Goal: Information Seeking & Learning: Find specific fact

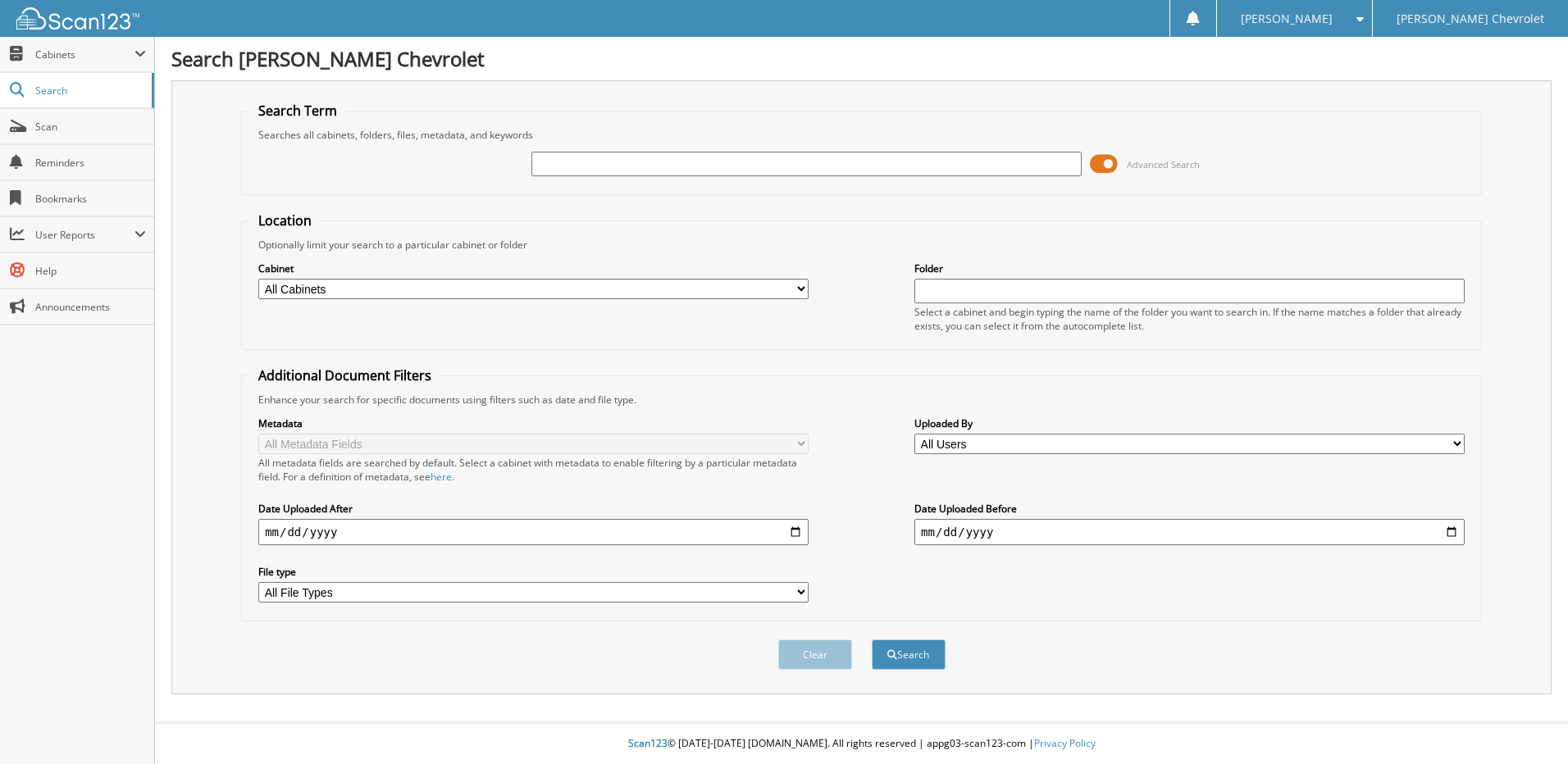
click at [880, 160] on input "text" at bounding box center [806, 164] width 550 height 25
type input "179994"
click at [872, 639] on button "Search" at bounding box center [908, 654] width 74 height 31
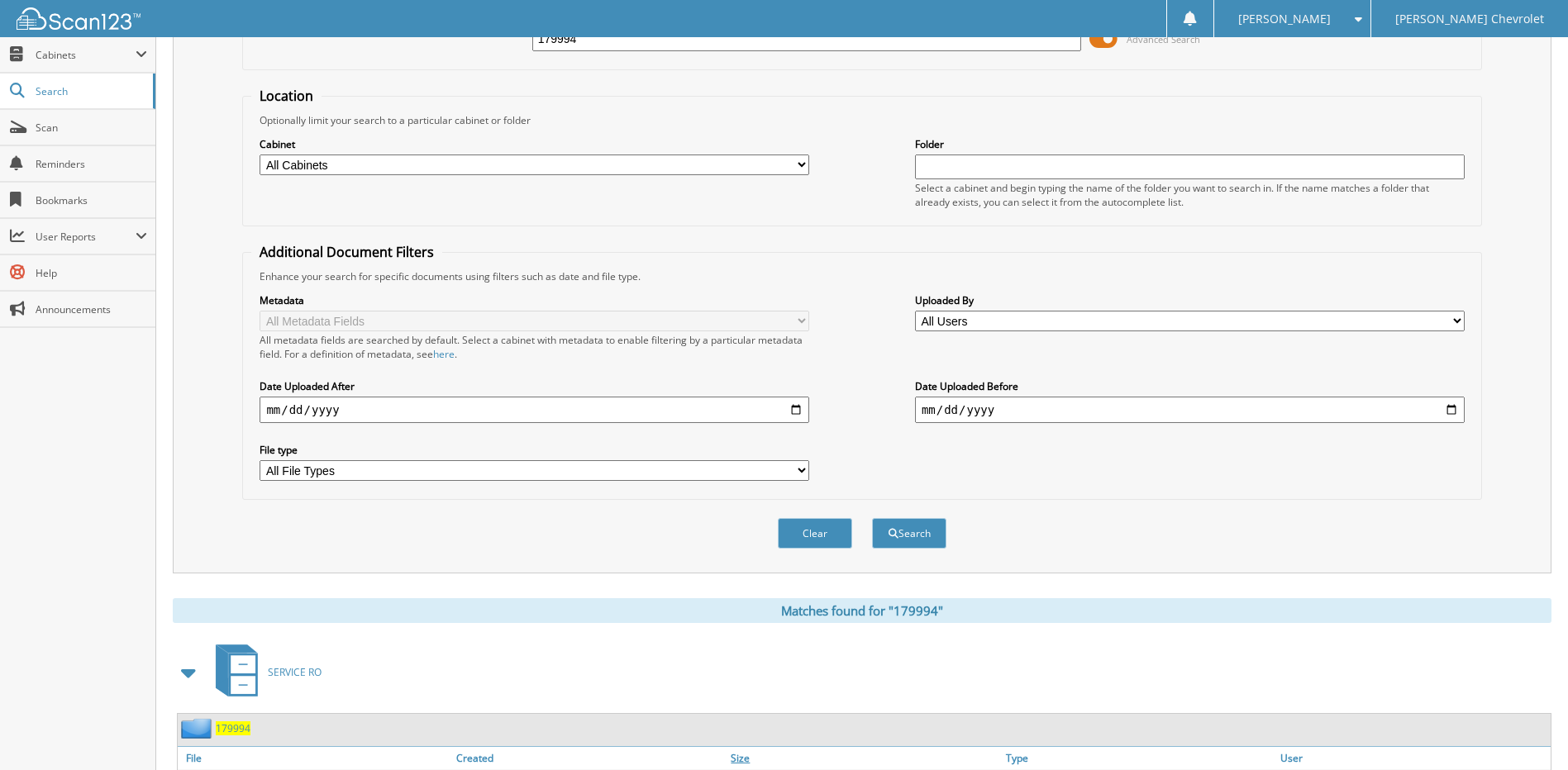
scroll to position [254, 0]
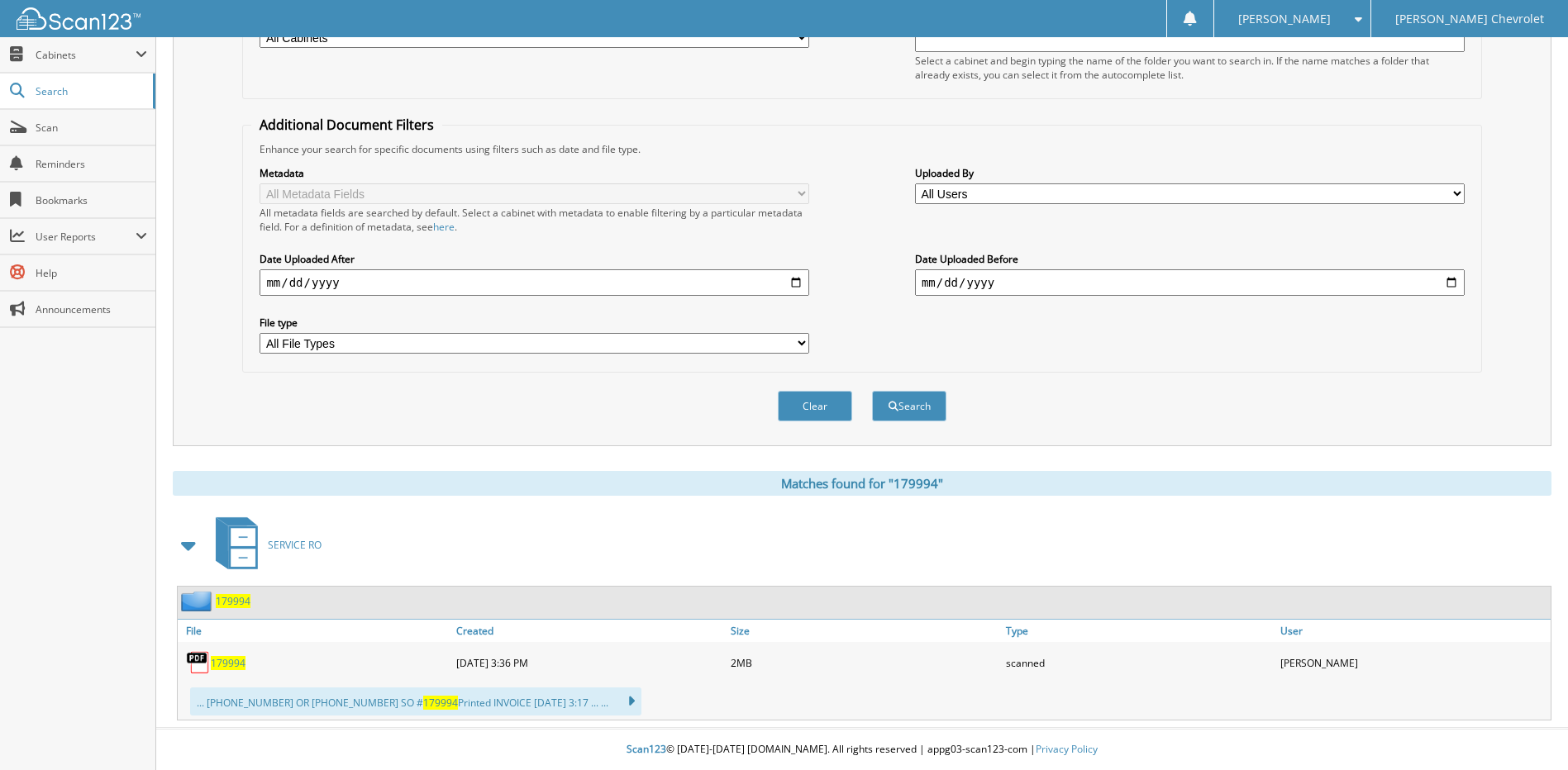
click at [233, 667] on span "179994" at bounding box center [228, 662] width 35 height 14
click at [58, 87] on span "Search" at bounding box center [90, 91] width 109 height 14
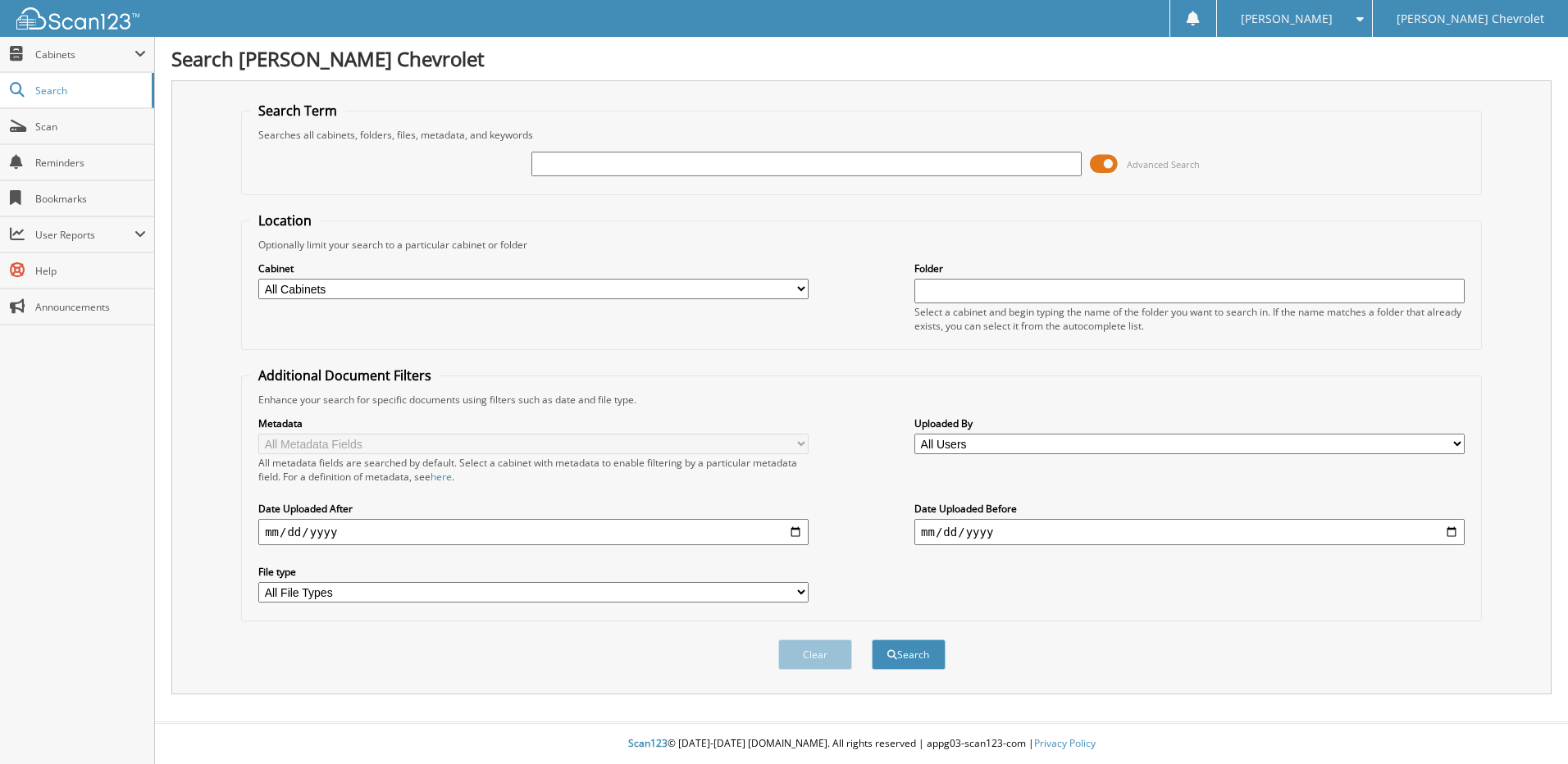
click at [676, 161] on input "text" at bounding box center [806, 164] width 550 height 25
type input "178161"
click at [872, 639] on button "Search" at bounding box center [908, 654] width 74 height 31
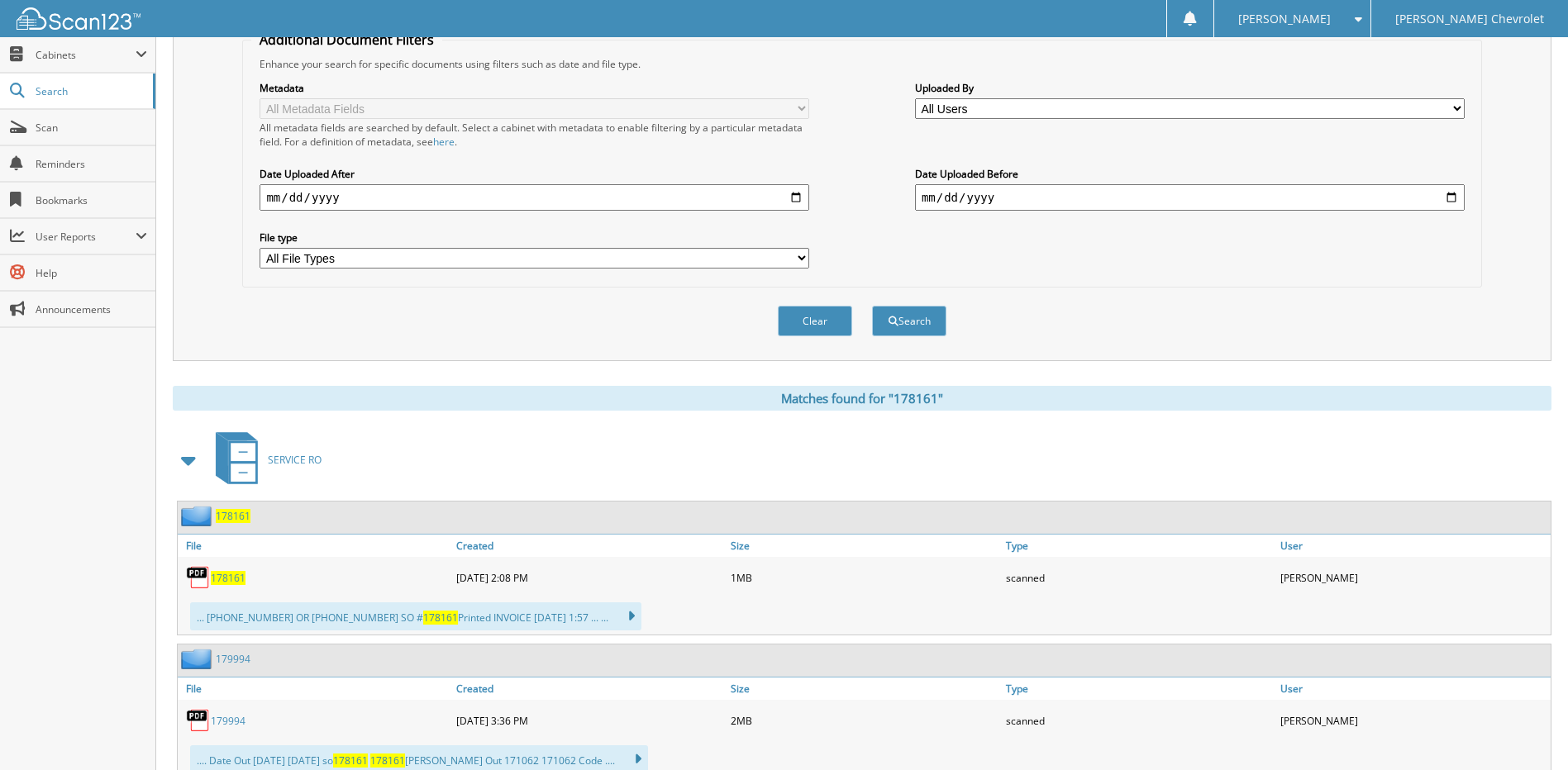
scroll to position [398, 0]
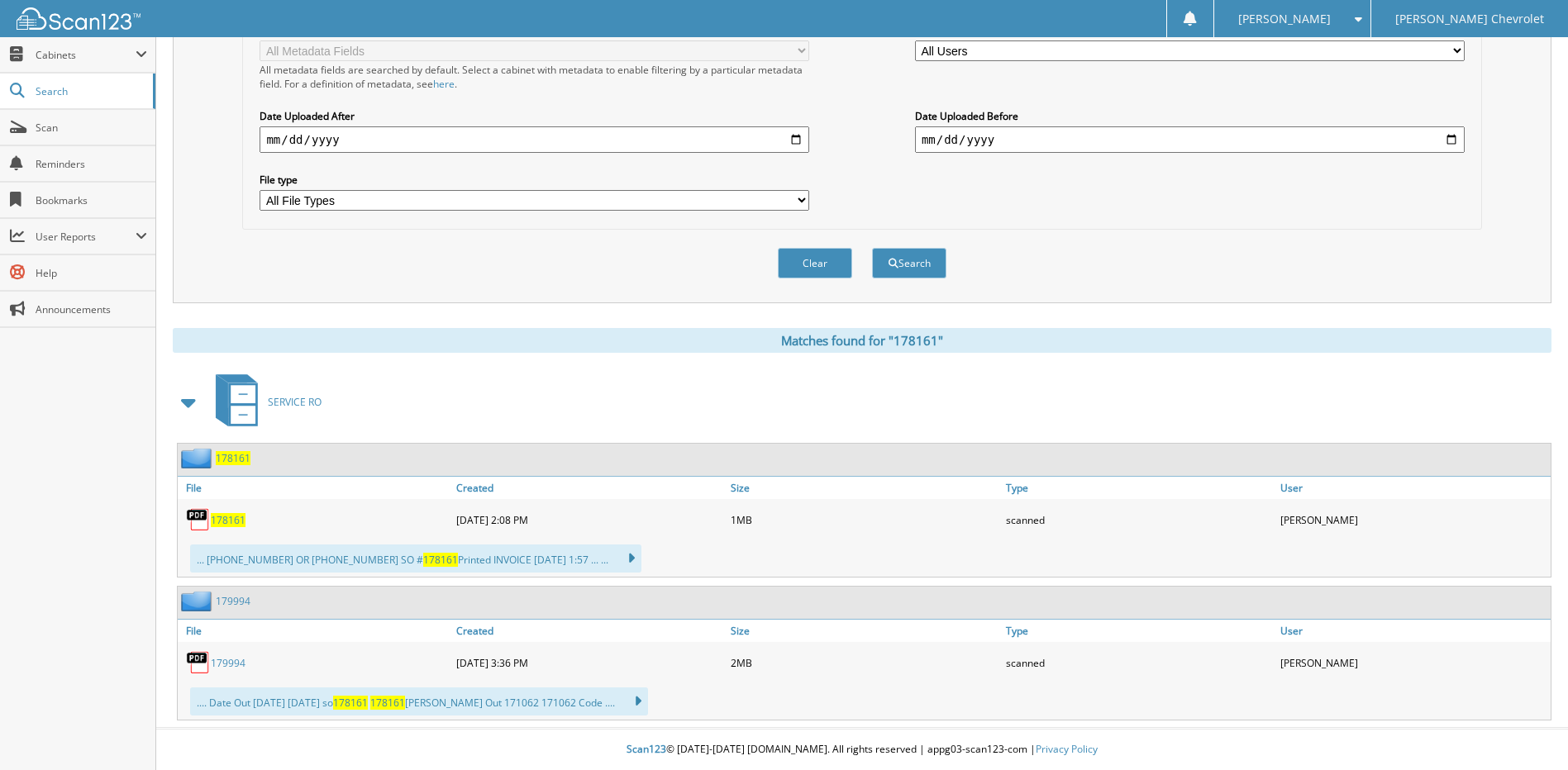
click at [212, 519] on span "178161" at bounding box center [228, 520] width 35 height 14
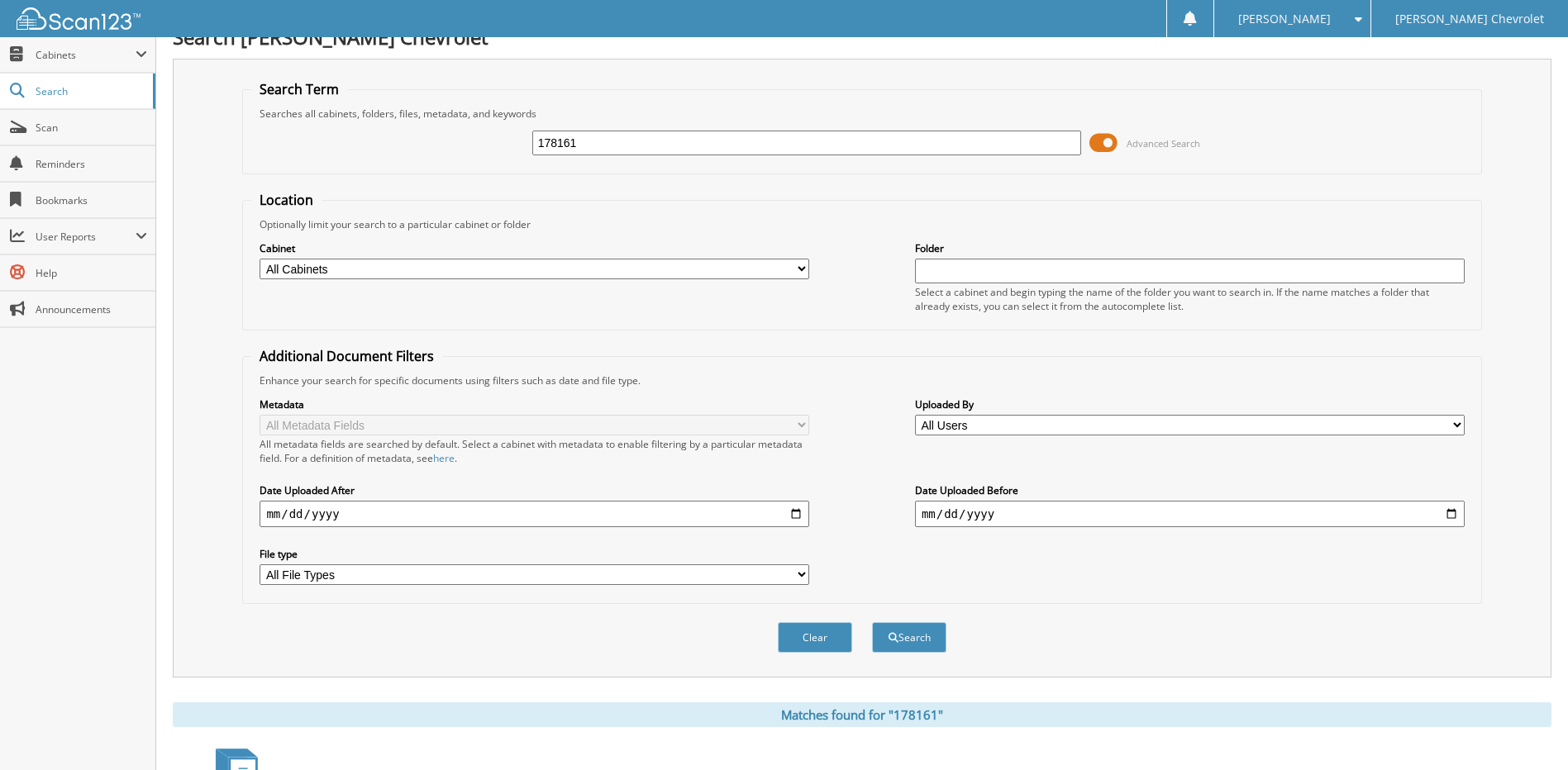
scroll to position [0, 0]
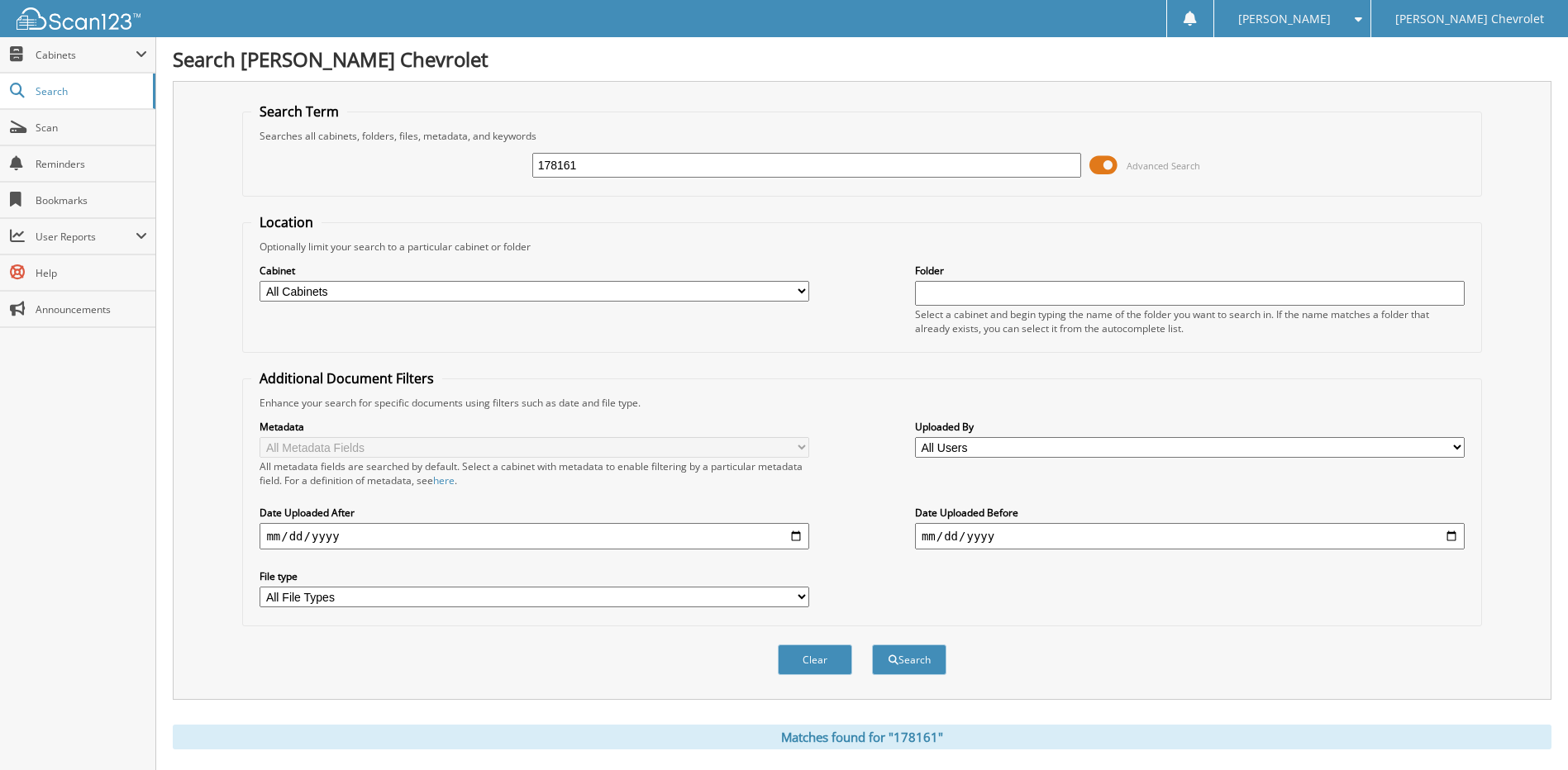
click at [639, 162] on input "178161" at bounding box center [806, 165] width 549 height 25
type input "176369"
click at [872, 644] on button "Search" at bounding box center [909, 659] width 74 height 31
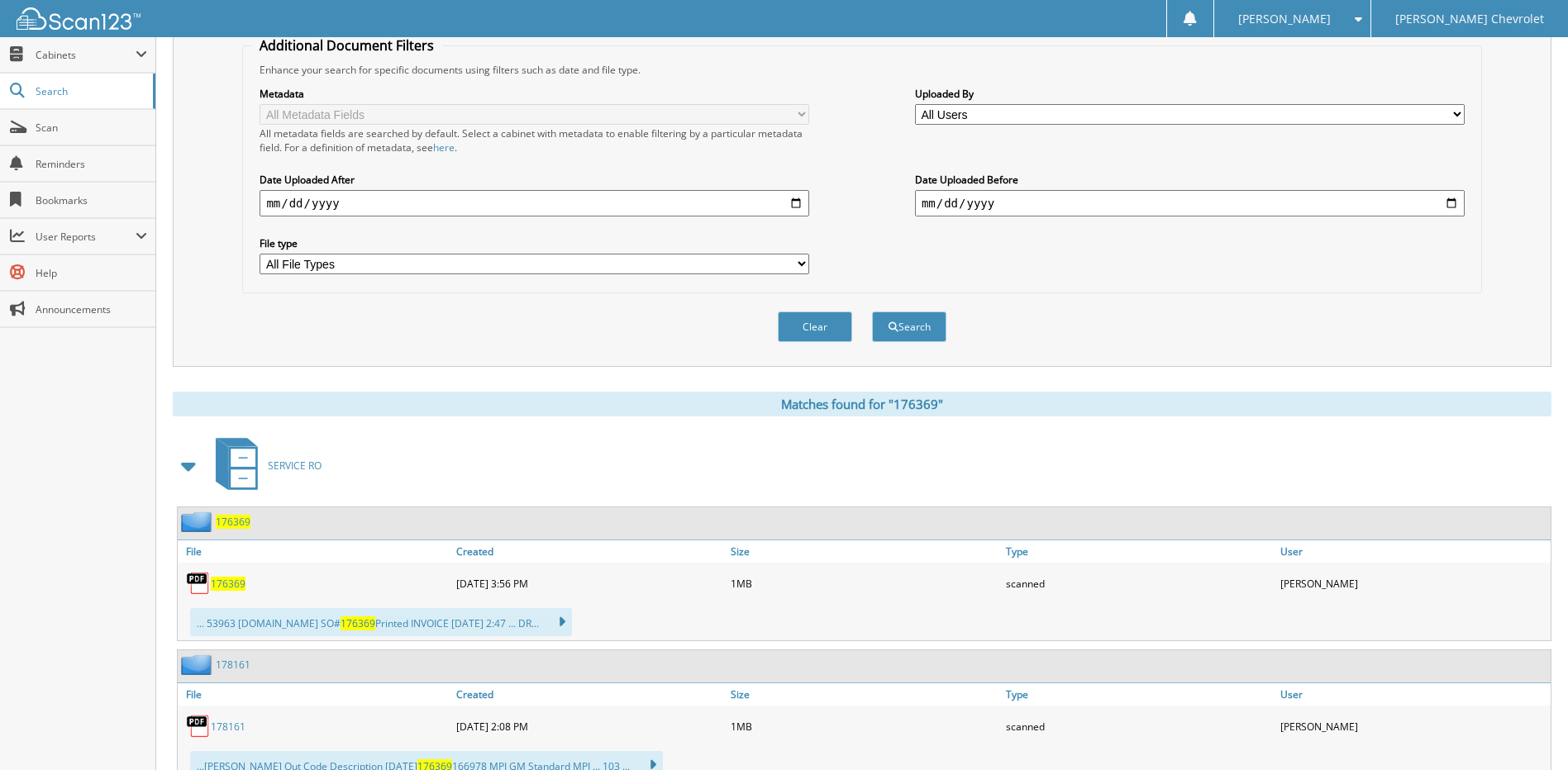
scroll to position [413, 0]
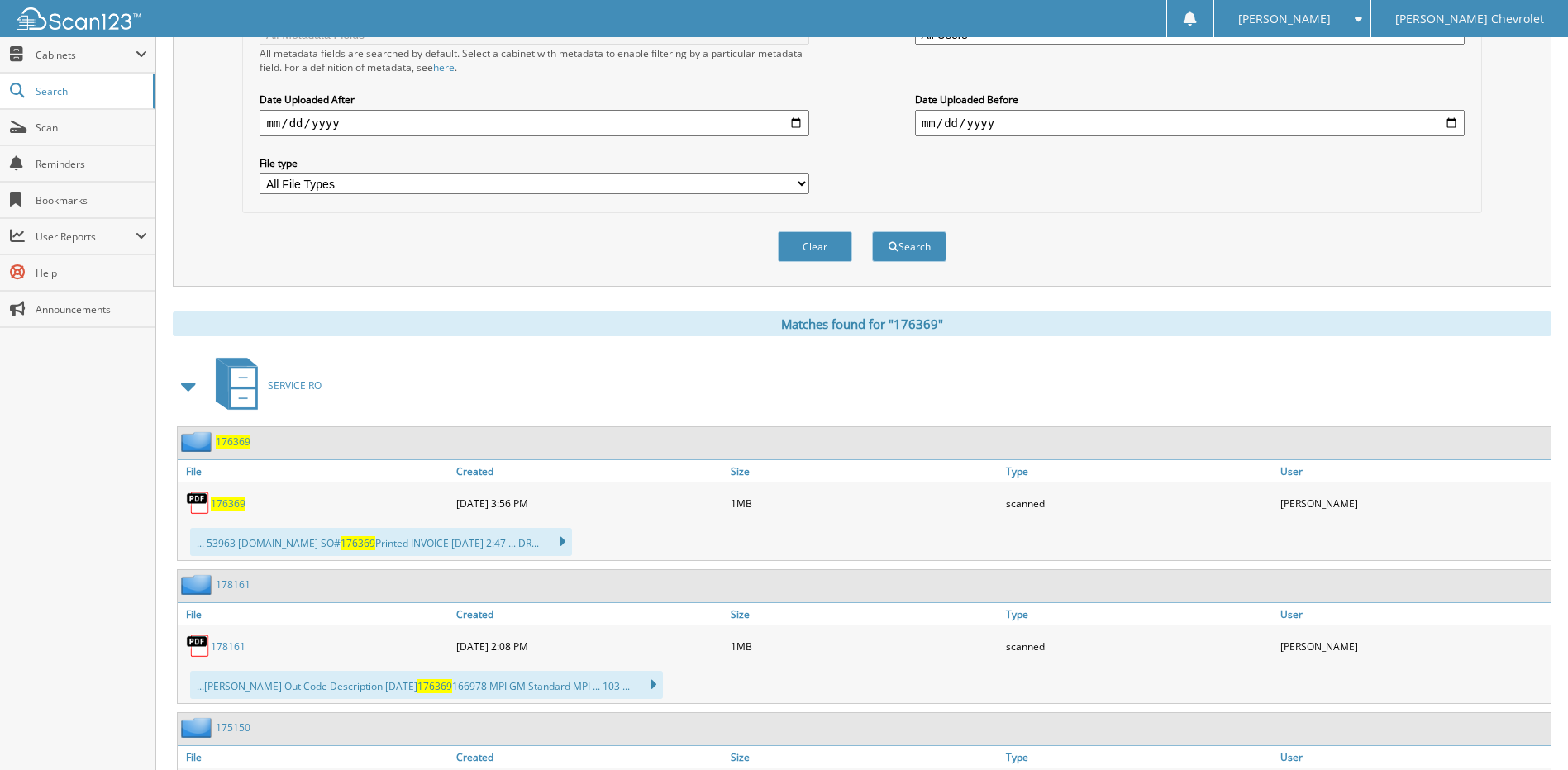
click at [225, 505] on span "176369" at bounding box center [228, 503] width 35 height 14
